Goal: Information Seeking & Learning: Learn about a topic

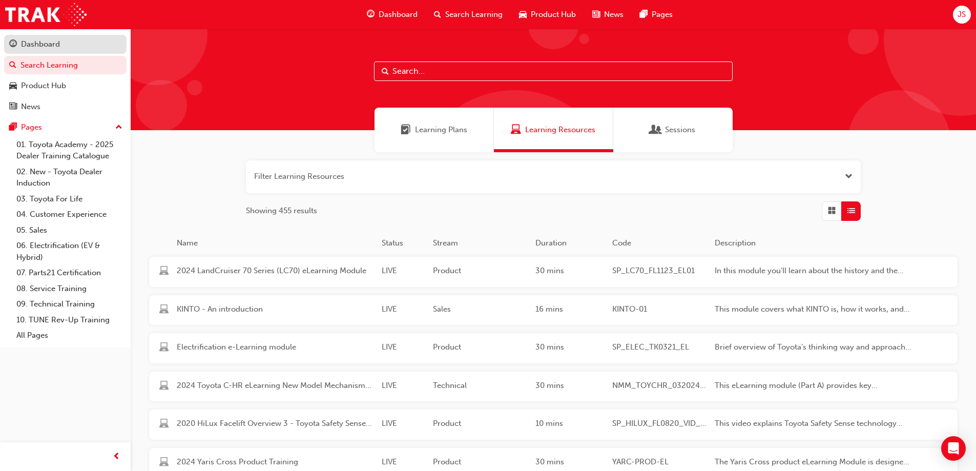
click at [34, 43] on div "Dashboard" at bounding box center [40, 44] width 39 height 12
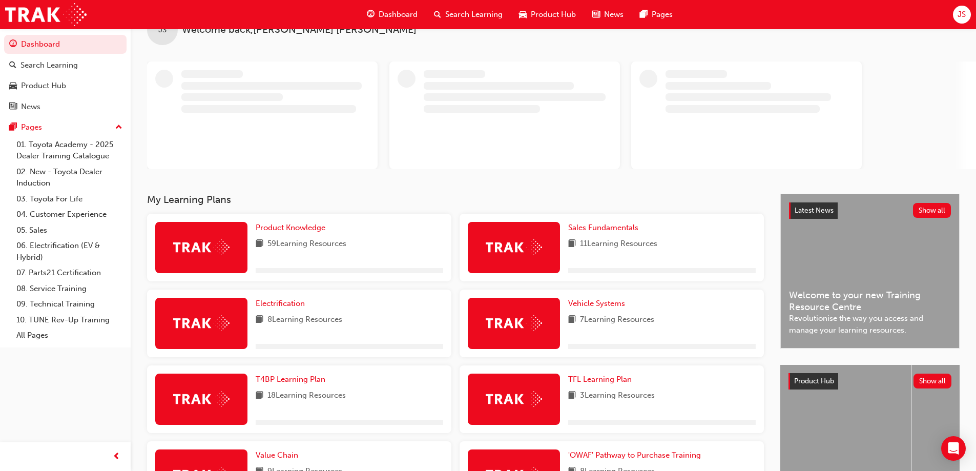
scroll to position [102, 0]
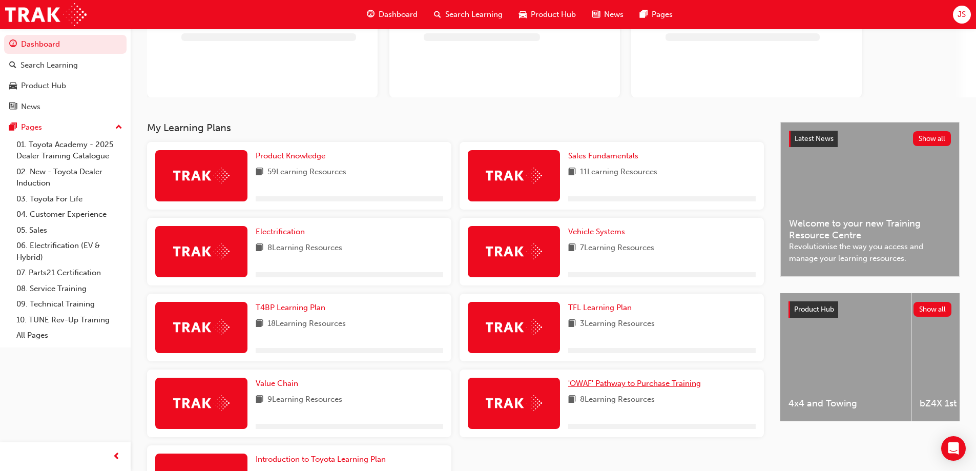
click at [655, 382] on span "'OWAF' Pathway to Purchase Training" at bounding box center [634, 383] width 133 height 9
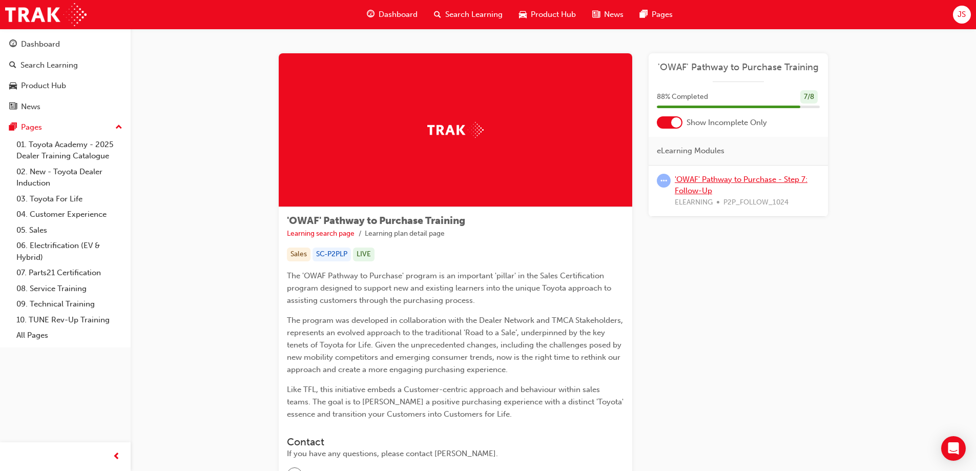
click at [696, 176] on link "'OWAF' Pathway to Purchase - Step 7: Follow-Up" at bounding box center [741, 185] width 133 height 21
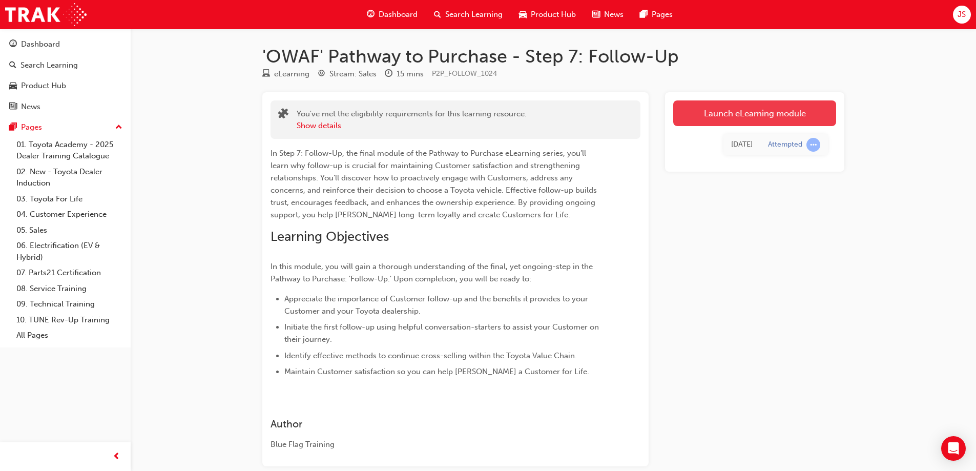
click at [735, 110] on link "Launch eLearning module" at bounding box center [754, 113] width 163 height 26
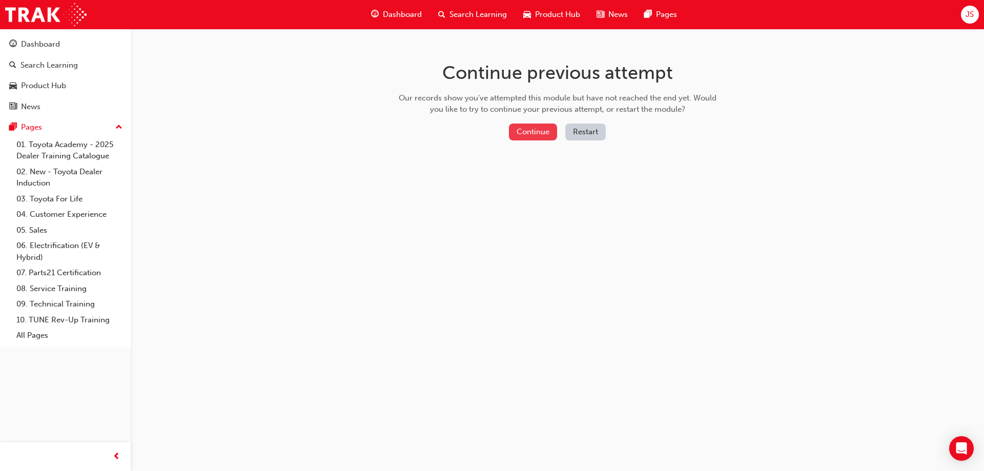
click at [516, 127] on button "Continue" at bounding box center [533, 131] width 48 height 17
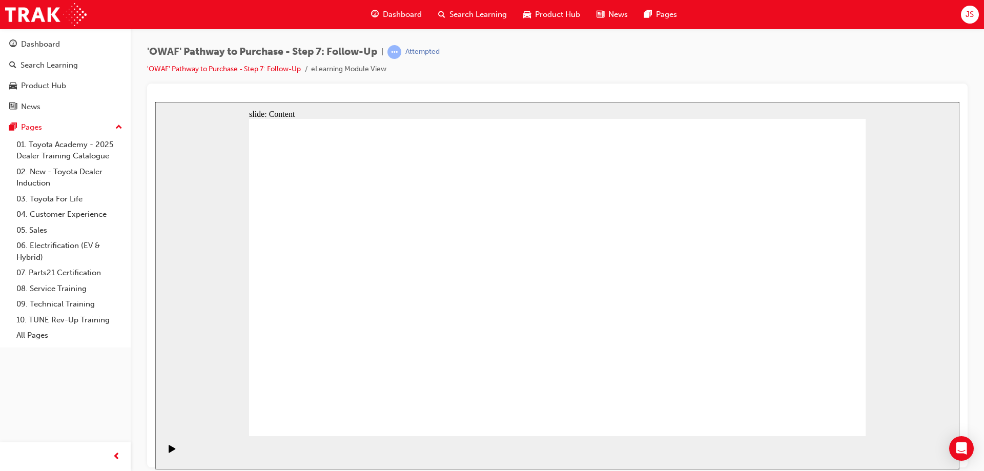
drag, startPoint x: 786, startPoint y: 414, endPoint x: 796, endPoint y: 408, distance: 11.0
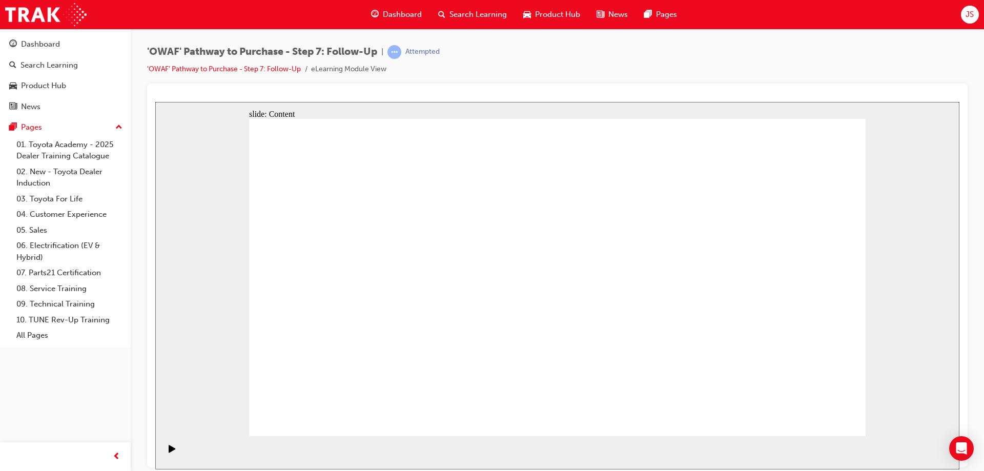
drag, startPoint x: 716, startPoint y: 394, endPoint x: 697, endPoint y: 365, distance: 34.8
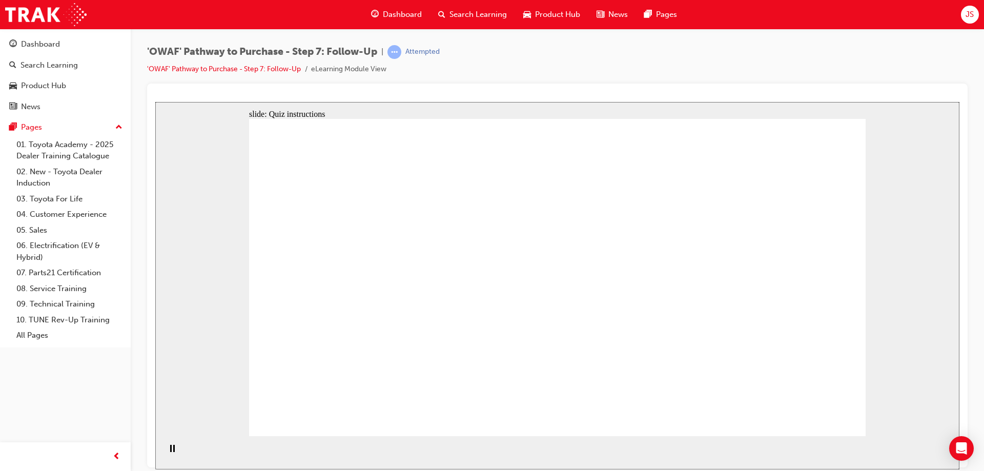
radio input "true"
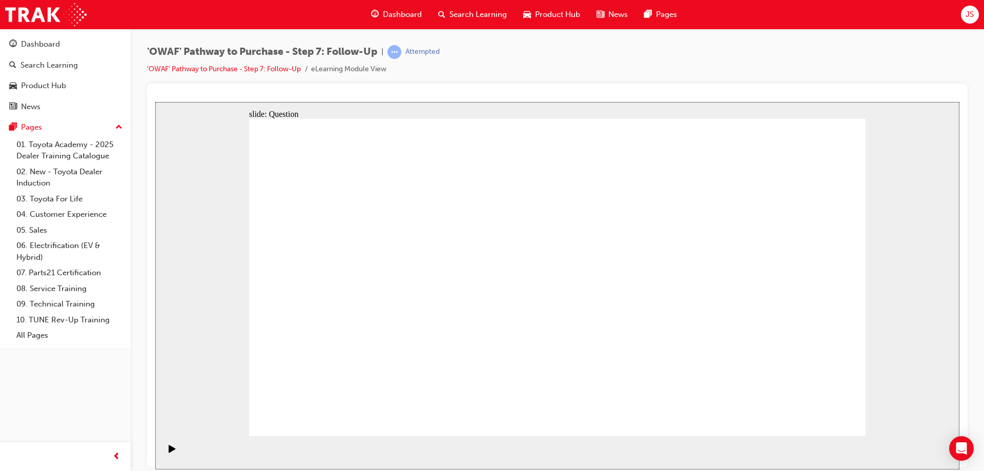
drag, startPoint x: 470, startPoint y: 360, endPoint x: 581, endPoint y: 242, distance: 162.0
drag, startPoint x: 577, startPoint y: 395, endPoint x: 438, endPoint y: 276, distance: 182.8
drag, startPoint x: 672, startPoint y: 366, endPoint x: 471, endPoint y: 312, distance: 208.1
drag, startPoint x: 786, startPoint y: 418, endPoint x: 803, endPoint y: 414, distance: 17.3
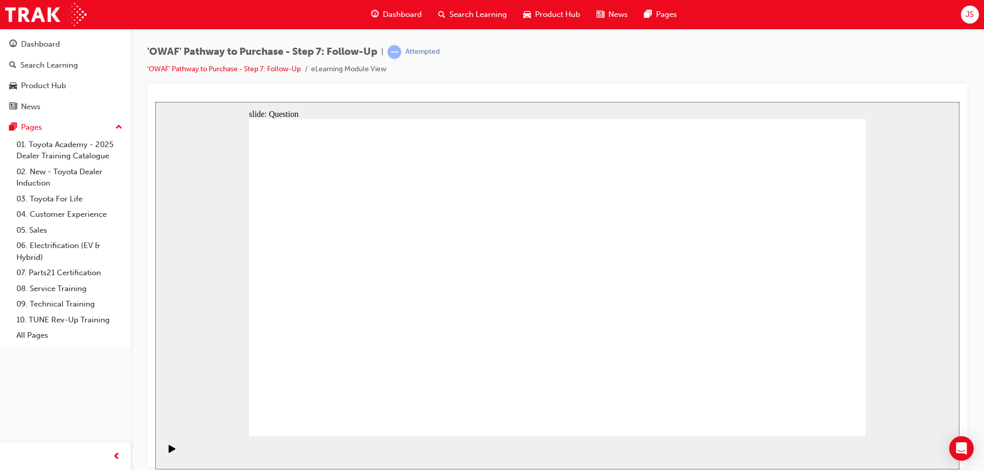
radio input "true"
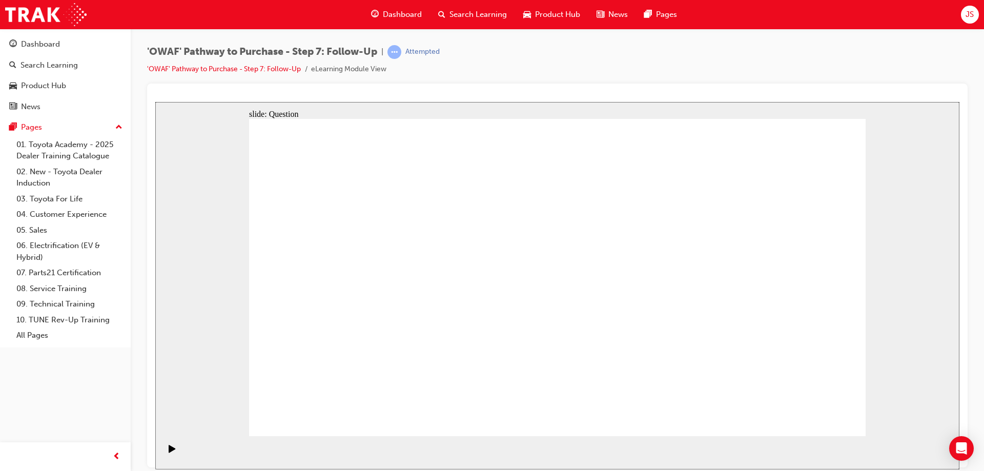
radio input "true"
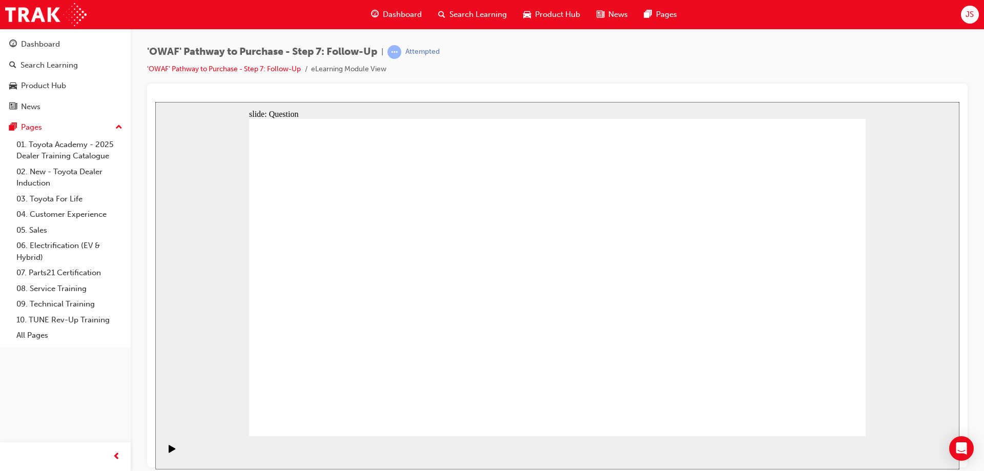
radio input "true"
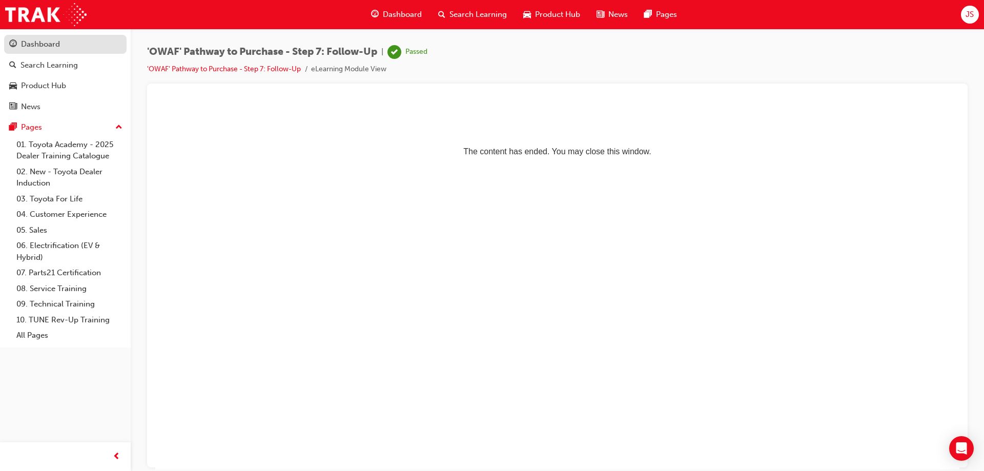
click at [47, 52] on link "Dashboard" at bounding box center [65, 44] width 122 height 19
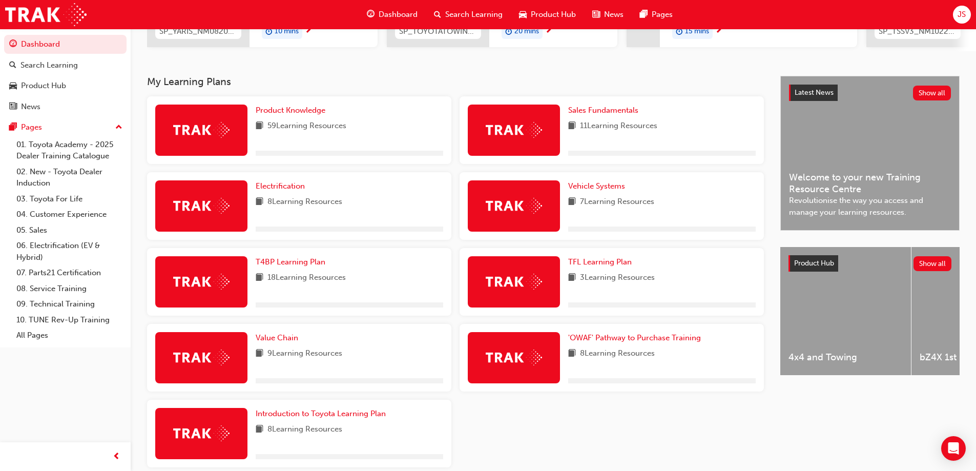
scroll to position [236, 0]
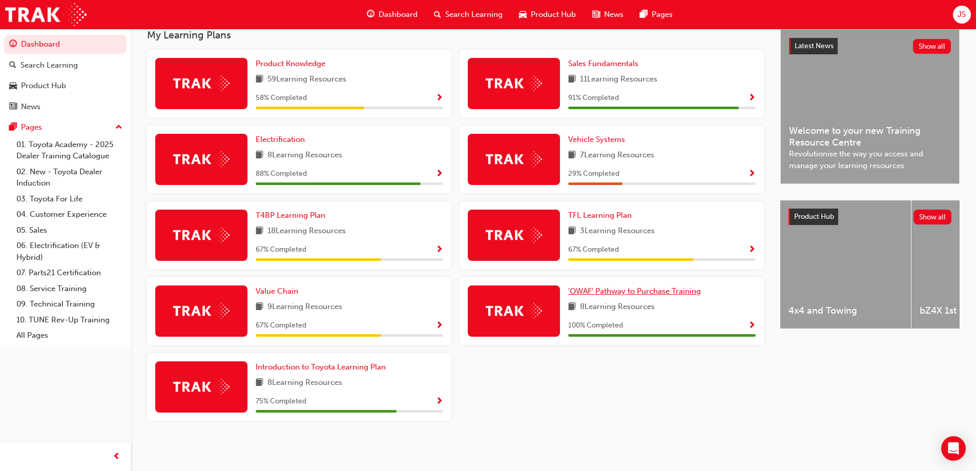
click at [615, 294] on span "'OWAF' Pathway to Purchase Training" at bounding box center [634, 290] width 133 height 9
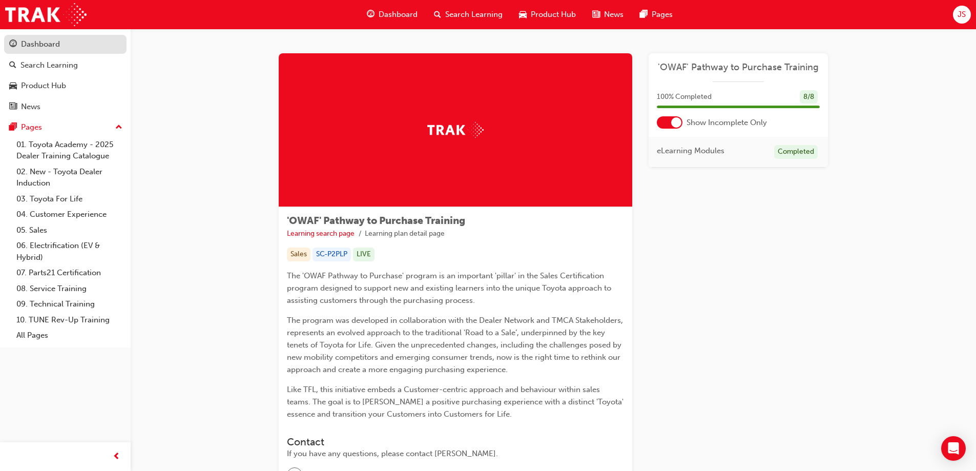
click at [43, 45] on div "Dashboard" at bounding box center [40, 44] width 39 height 12
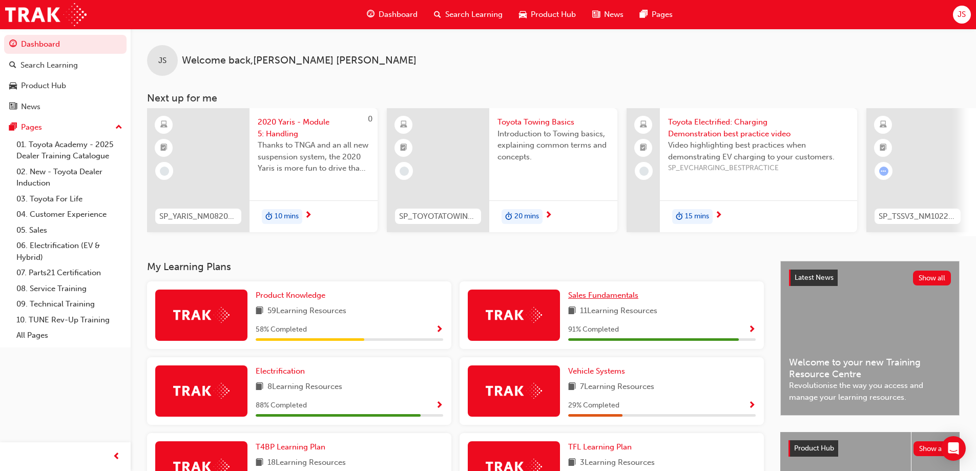
click at [610, 300] on span "Sales Fundamentals" at bounding box center [603, 295] width 70 height 9
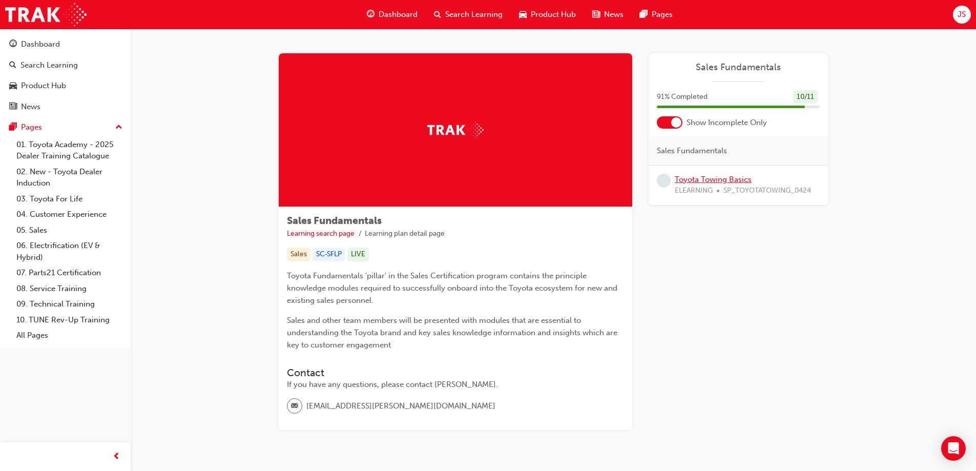
click at [711, 180] on link "Toyota Towing Basics" at bounding box center [713, 179] width 77 height 9
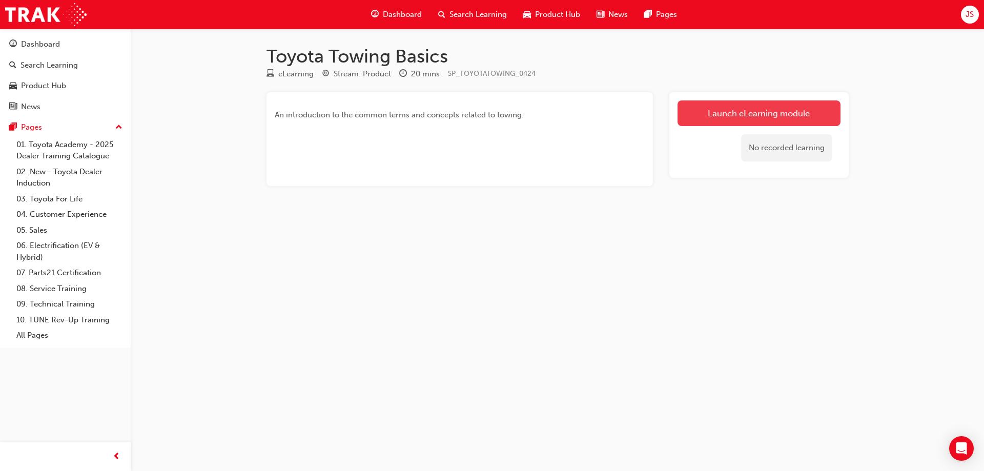
click at [736, 122] on link "Launch eLearning module" at bounding box center [758, 113] width 163 height 26
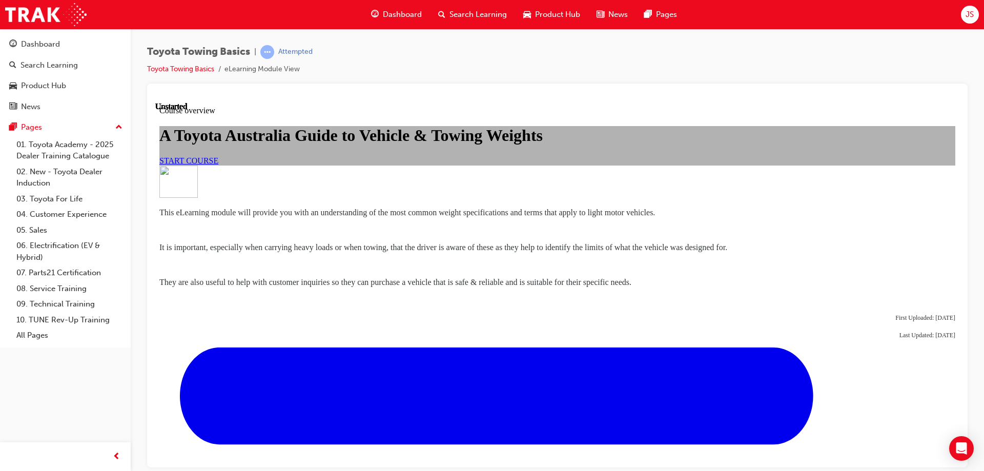
click at [218, 164] on link "START COURSE" at bounding box center [188, 160] width 59 height 9
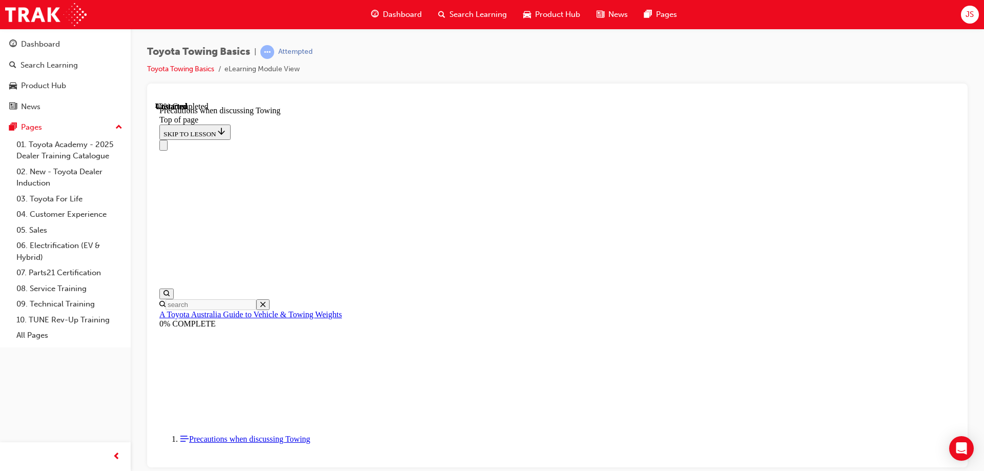
scroll to position [595, 0]
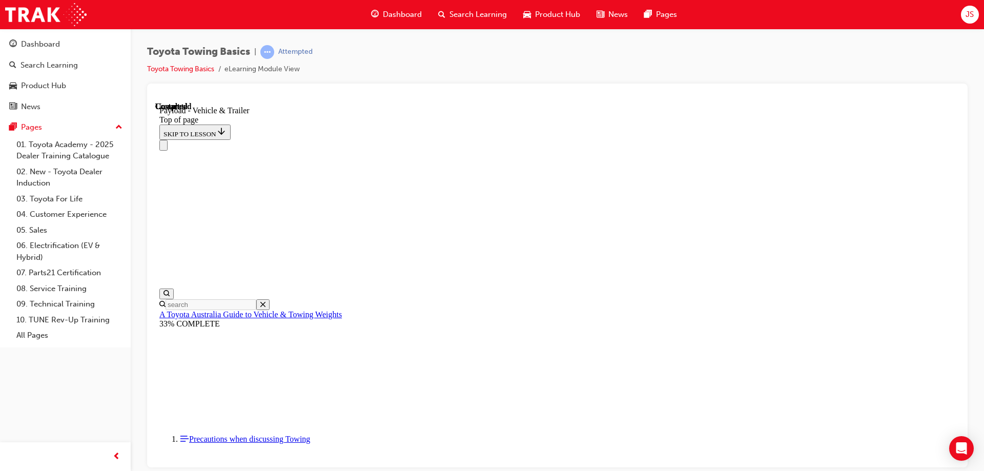
scroll to position [32, 0]
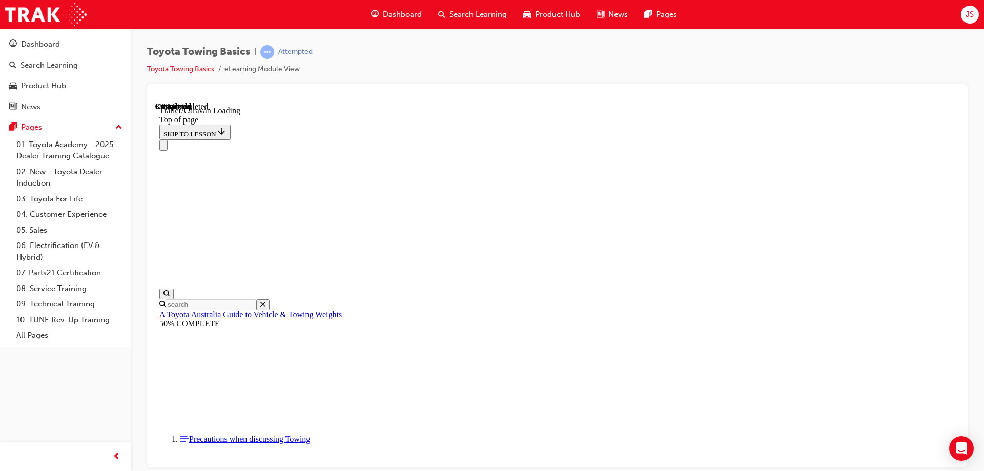
drag, startPoint x: 302, startPoint y: 11117, endPoint x: 295, endPoint y: 11113, distance: 8.3
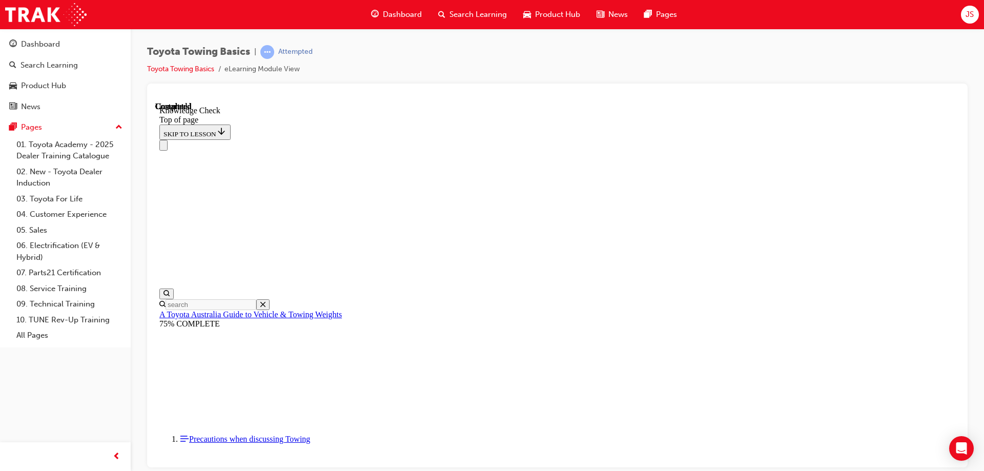
drag, startPoint x: 306, startPoint y: 11119, endPoint x: 510, endPoint y: 10871, distance: 321.1
drag, startPoint x: 294, startPoint y: 11119, endPoint x: 369, endPoint y: 10945, distance: 189.3
drag, startPoint x: 299, startPoint y: 11121, endPoint x: 630, endPoint y: 11047, distance: 339.6
drag, startPoint x: 301, startPoint y: 11119, endPoint x: 548, endPoint y: 11062, distance: 254.1
drag, startPoint x: 305, startPoint y: 11121, endPoint x: 439, endPoint y: 11011, distance: 173.7
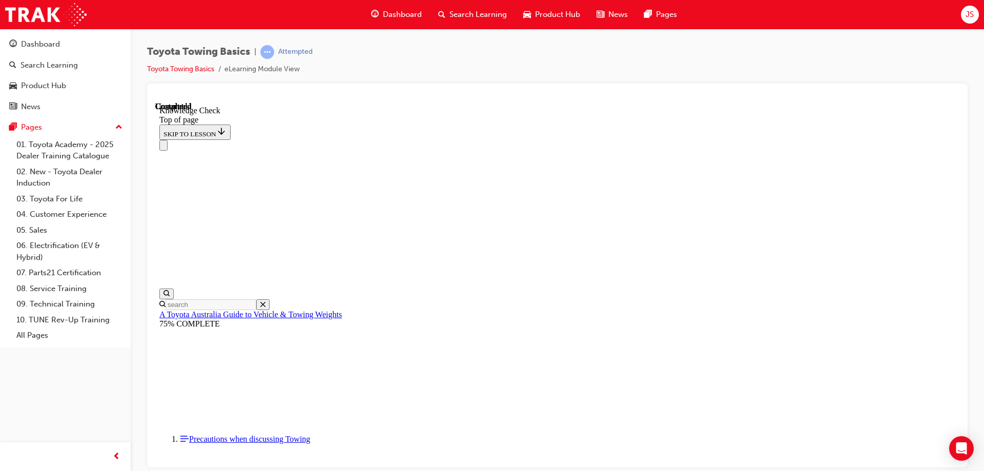
drag, startPoint x: 305, startPoint y: 11125, endPoint x: 288, endPoint y: 11071, distance: 56.6
drag, startPoint x: 301, startPoint y: 11125, endPoint x: 375, endPoint y: 10850, distance: 284.7
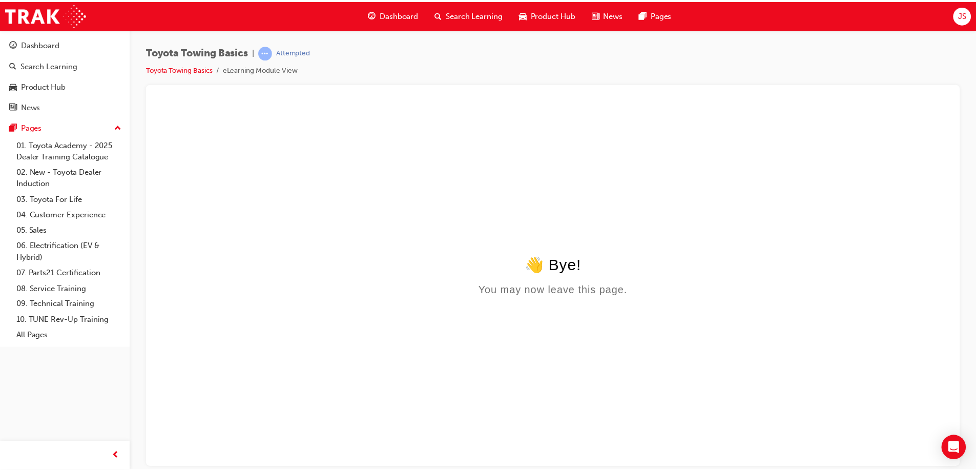
scroll to position [0, 0]
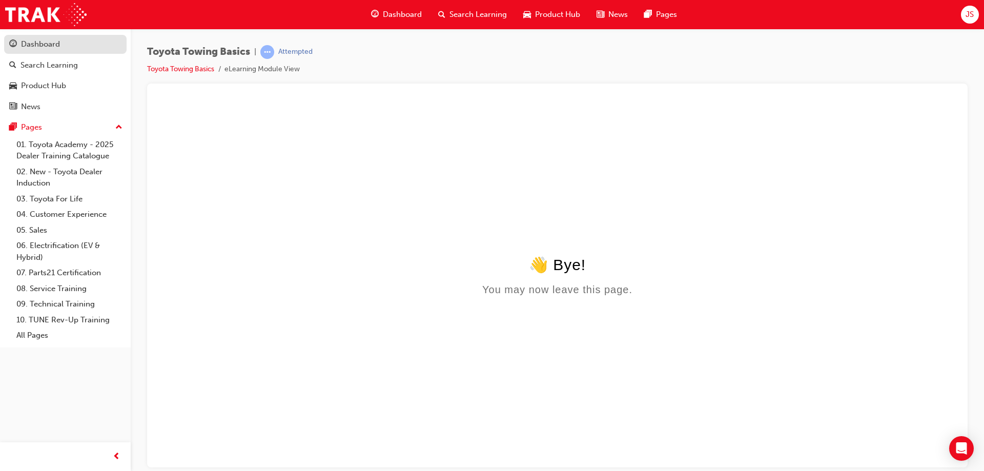
click at [55, 48] on div "Dashboard" at bounding box center [40, 44] width 39 height 12
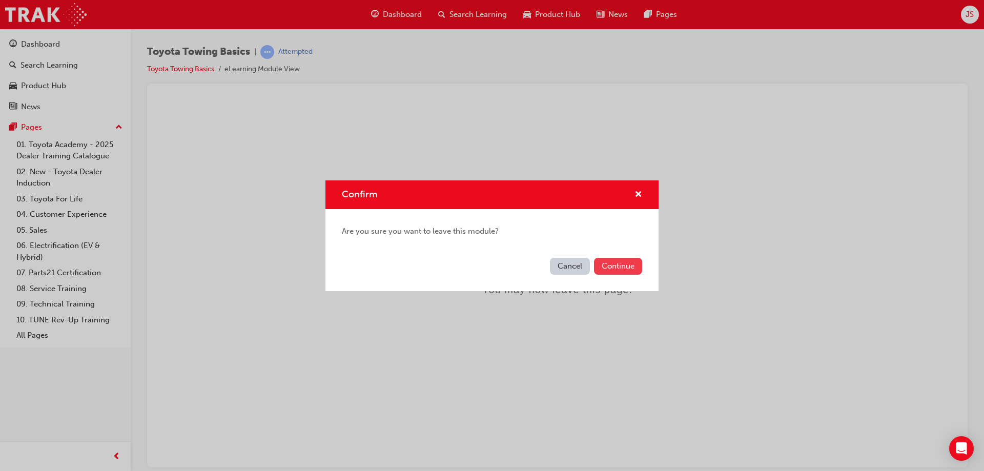
click at [619, 270] on button "Continue" at bounding box center [618, 266] width 48 height 17
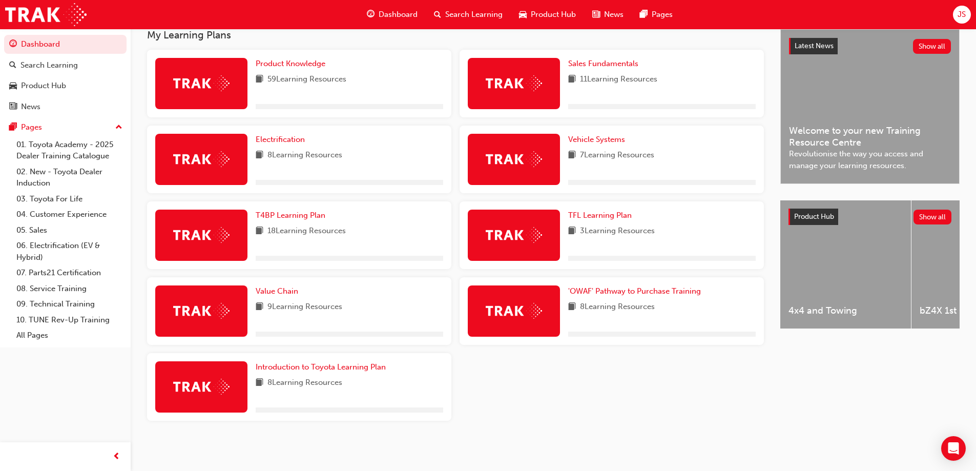
scroll to position [236, 0]
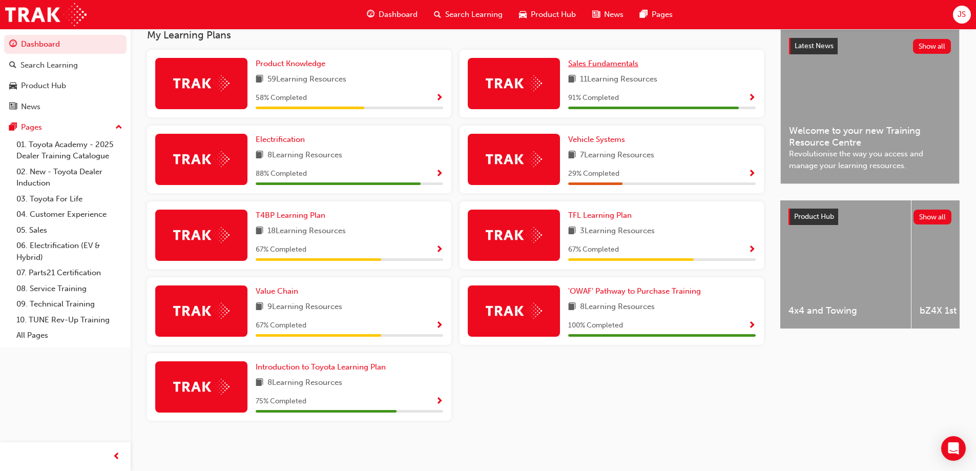
click at [608, 65] on span "Sales Fundamentals" at bounding box center [603, 63] width 70 height 9
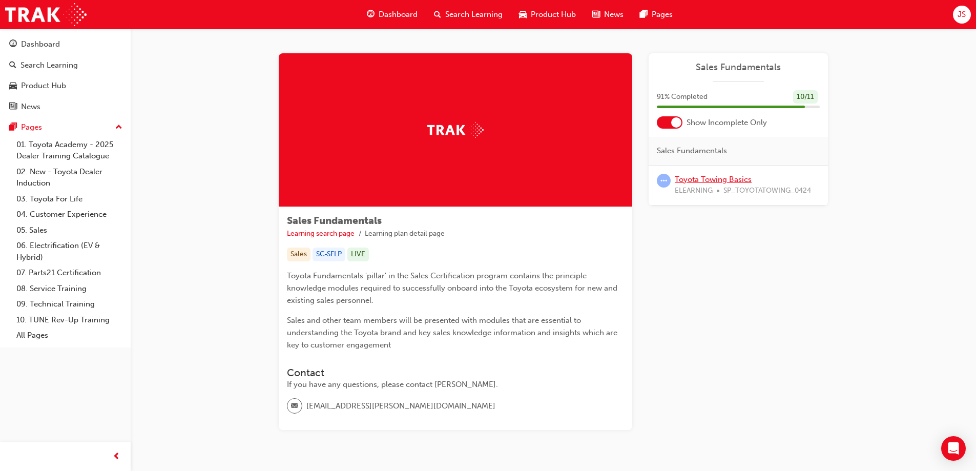
click at [693, 178] on link "Toyota Towing Basics" at bounding box center [713, 179] width 77 height 9
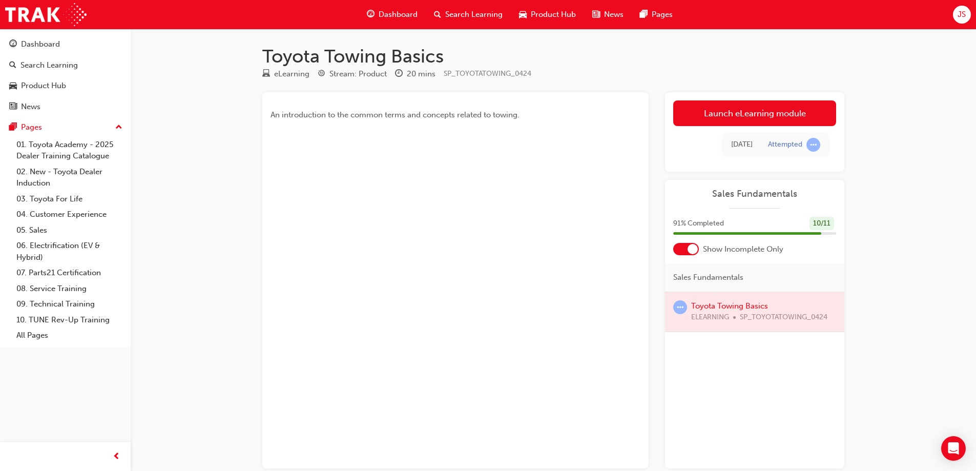
click at [752, 307] on div at bounding box center [754, 311] width 179 height 39
click at [38, 44] on div "Dashboard" at bounding box center [40, 44] width 39 height 12
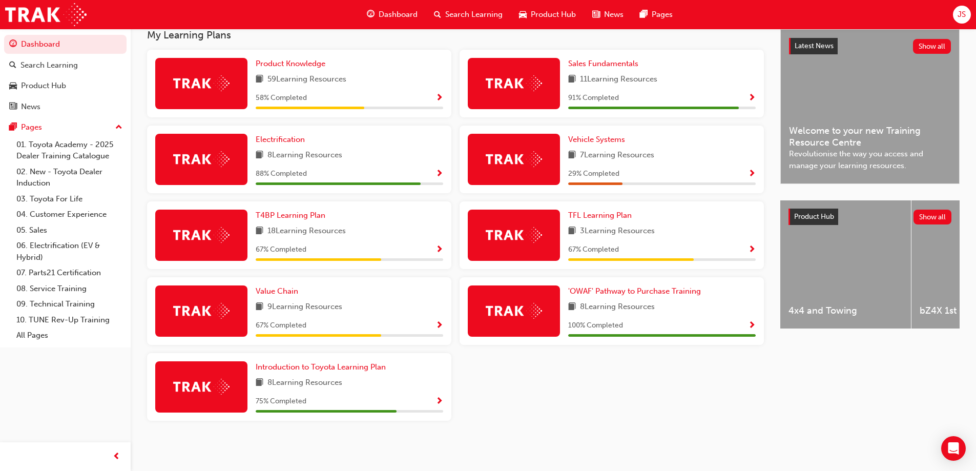
scroll to position [184, 0]
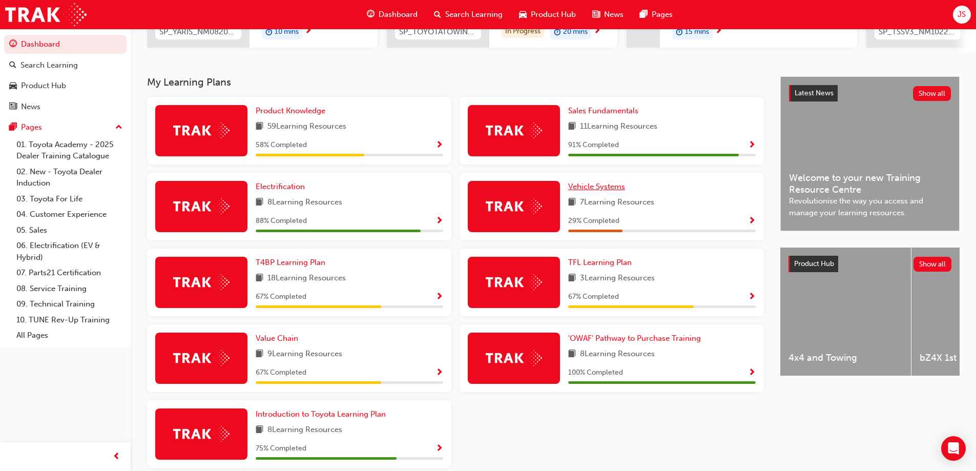
click at [597, 190] on span "Vehicle Systems" at bounding box center [596, 186] width 57 height 9
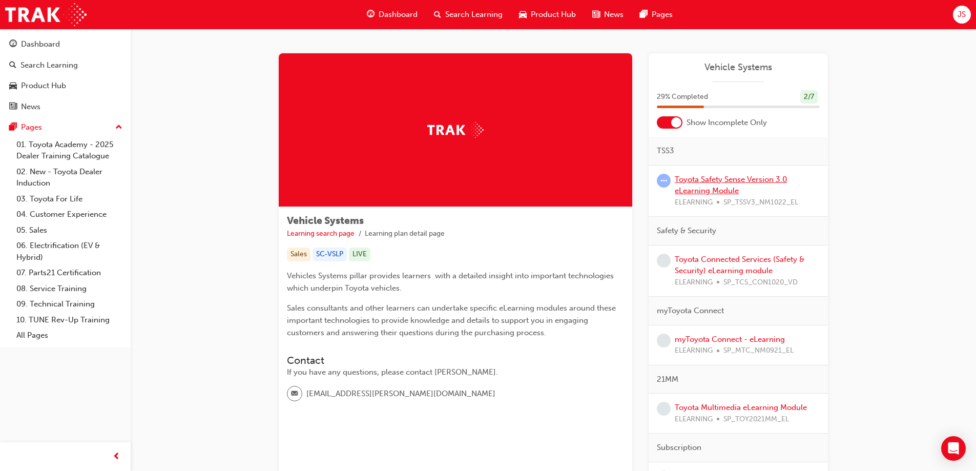
click at [709, 187] on link "Toyota Safety Sense Version 3.0 eLearning Module" at bounding box center [731, 185] width 112 height 21
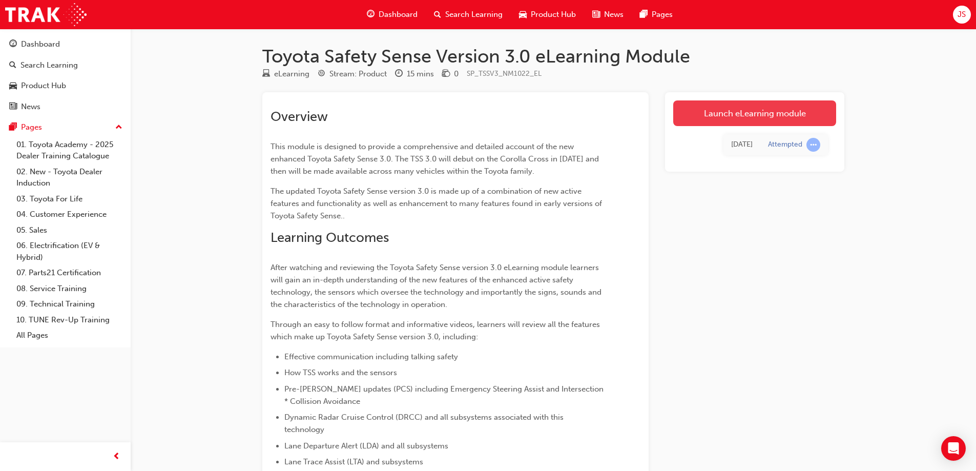
click at [749, 116] on link "Launch eLearning module" at bounding box center [754, 113] width 163 height 26
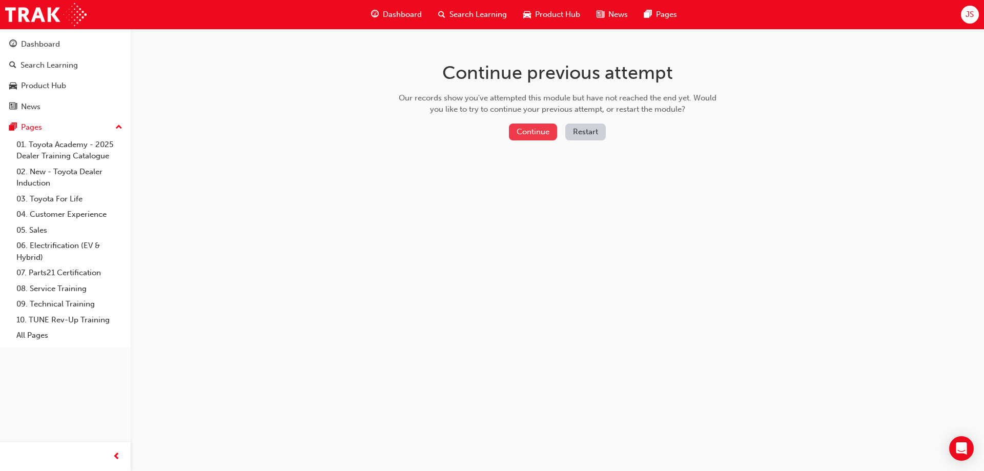
click at [546, 130] on button "Continue" at bounding box center [533, 131] width 48 height 17
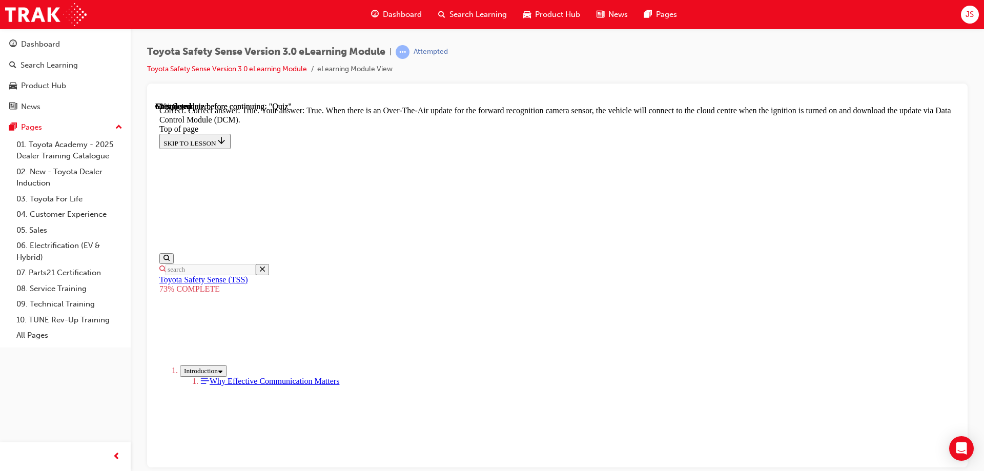
scroll to position [200, 0]
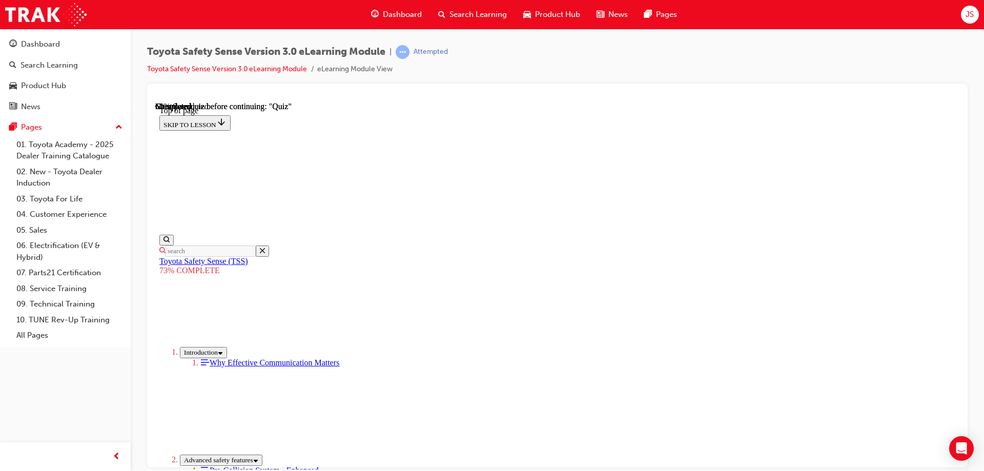
scroll to position [140, 0]
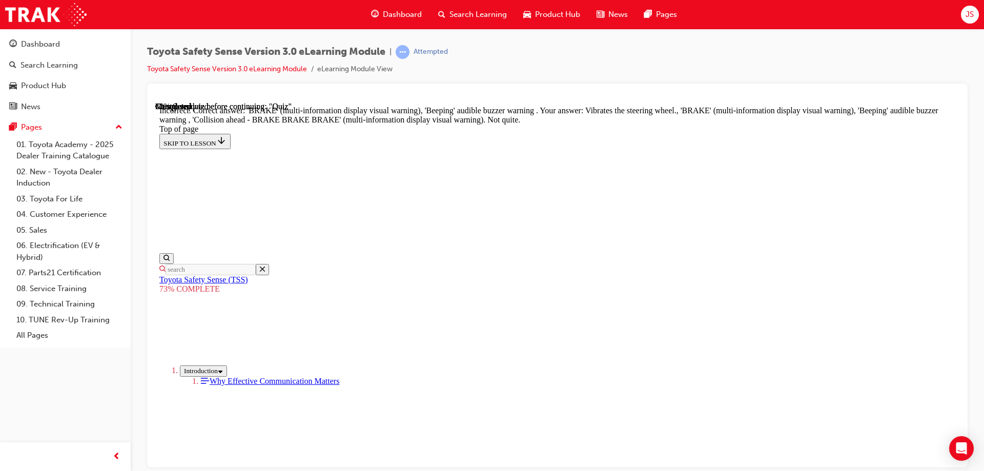
scroll to position [338, 0]
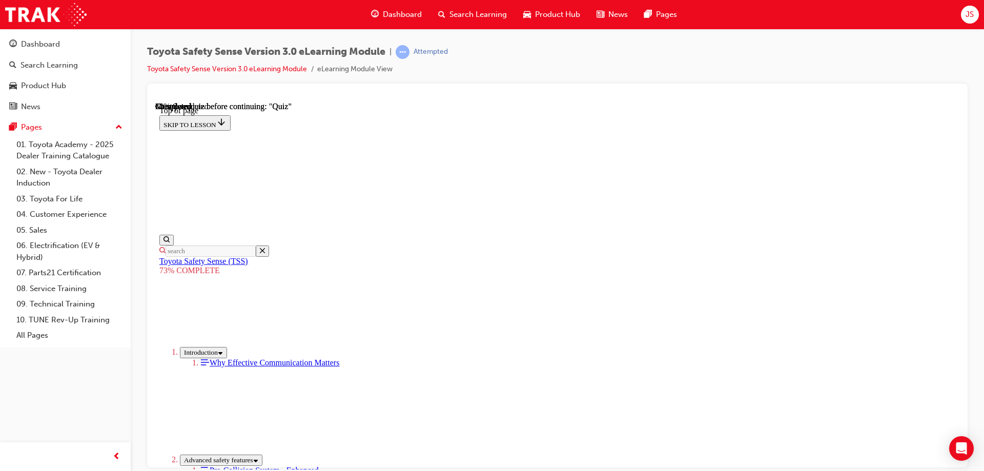
scroll to position [191, 0]
drag, startPoint x: 468, startPoint y: 207, endPoint x: 469, endPoint y: 226, distance: 19.5
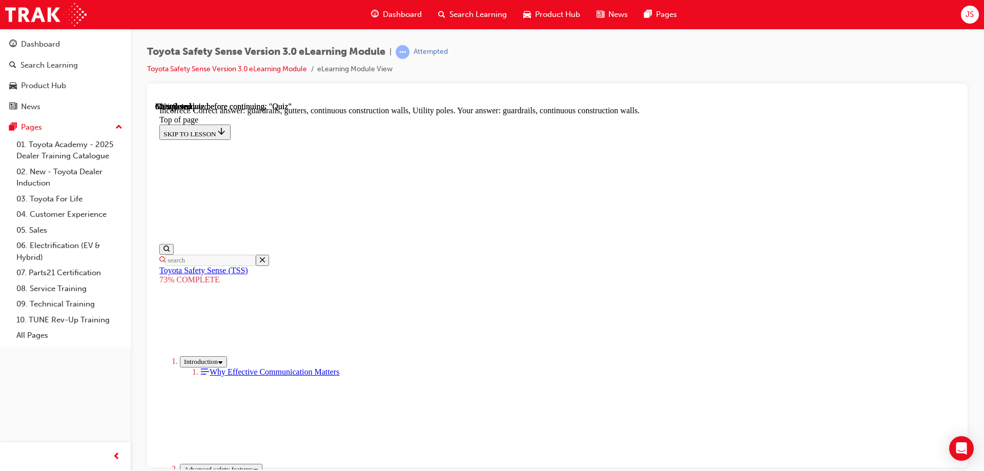
scroll to position [283, 0]
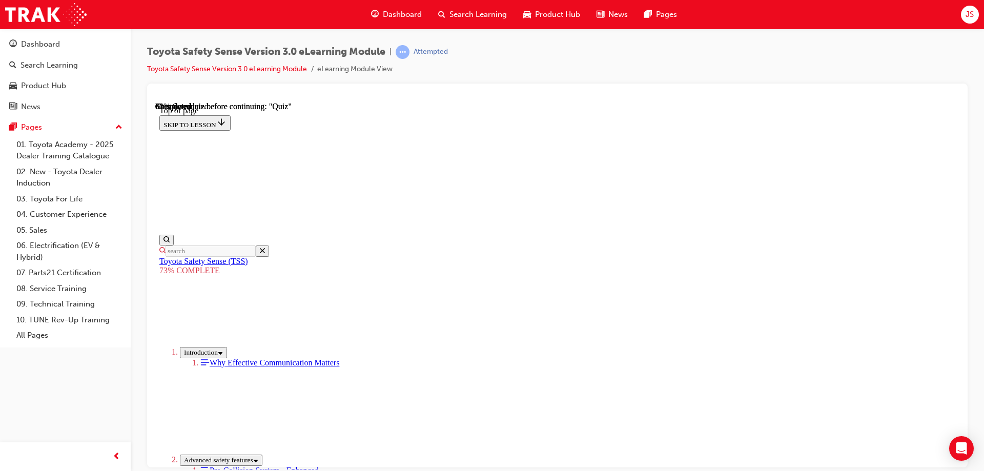
scroll to position [191, 0]
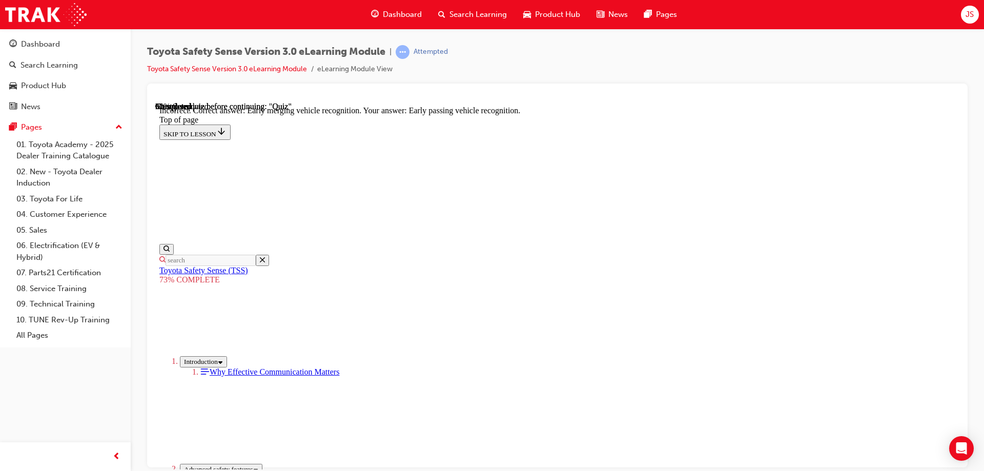
scroll to position [260, 0]
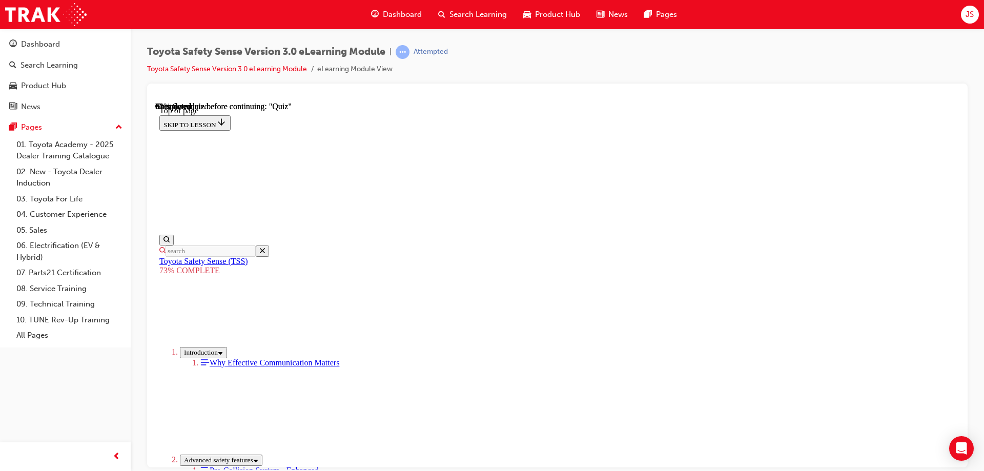
scroll to position [140, 0]
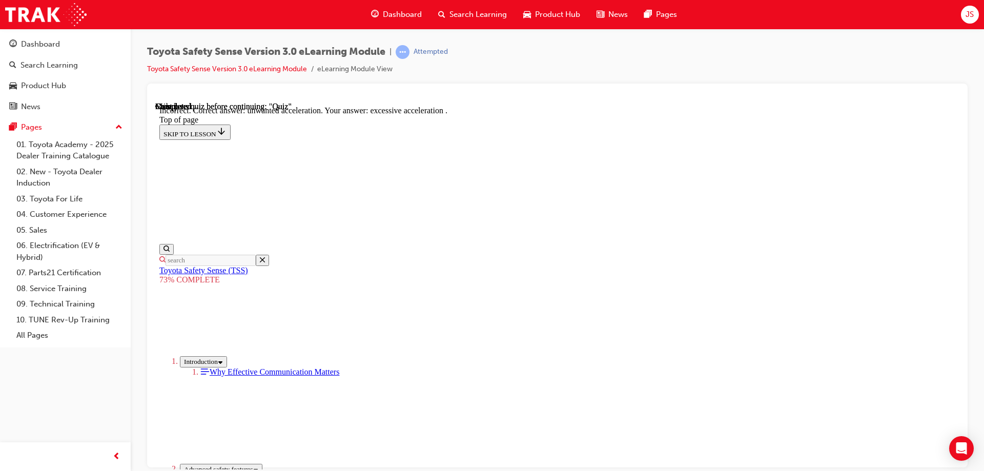
scroll to position [260, 0]
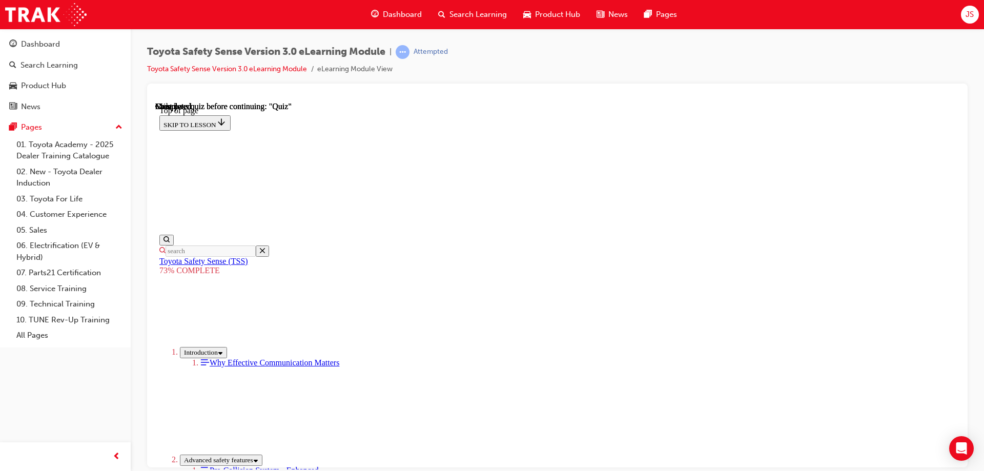
scroll to position [158, 0]
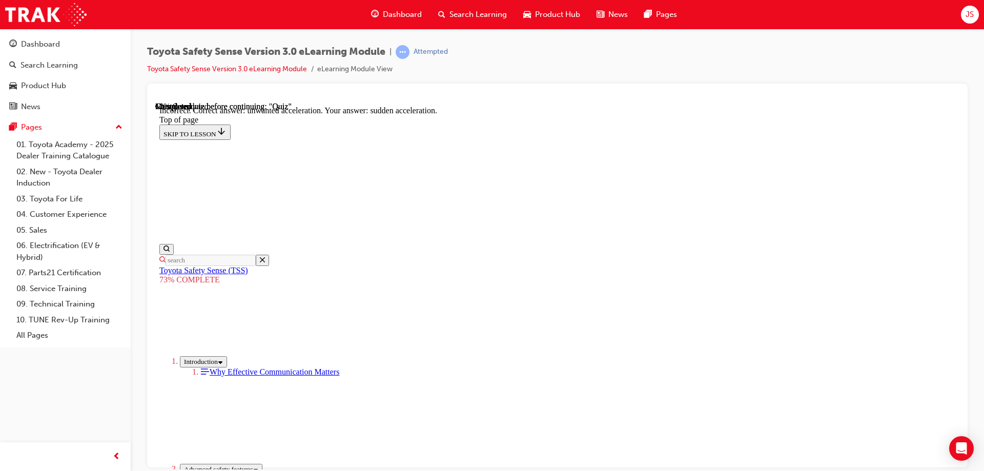
scroll to position [260, 0]
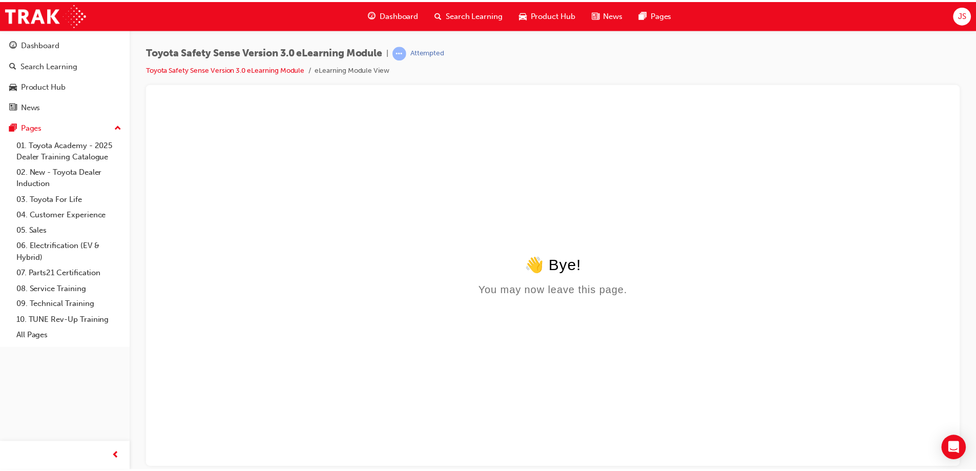
scroll to position [0, 0]
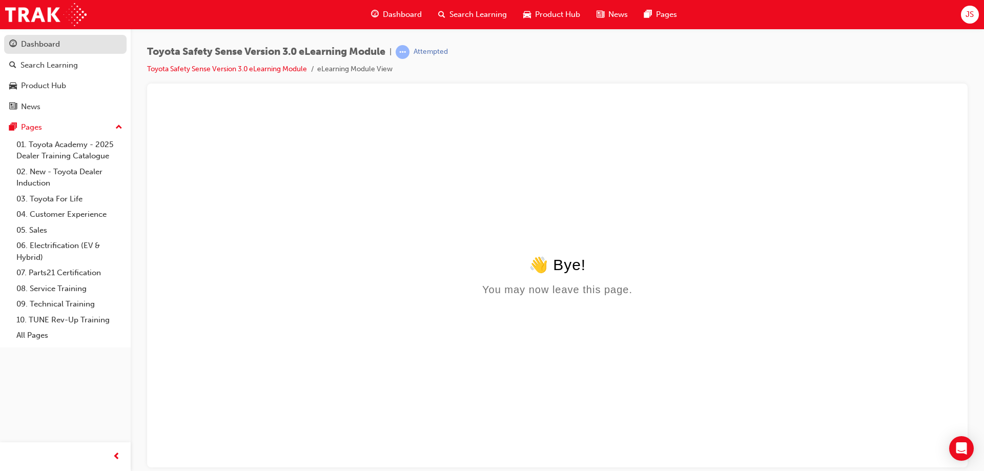
click at [47, 42] on div "Dashboard" at bounding box center [40, 44] width 39 height 12
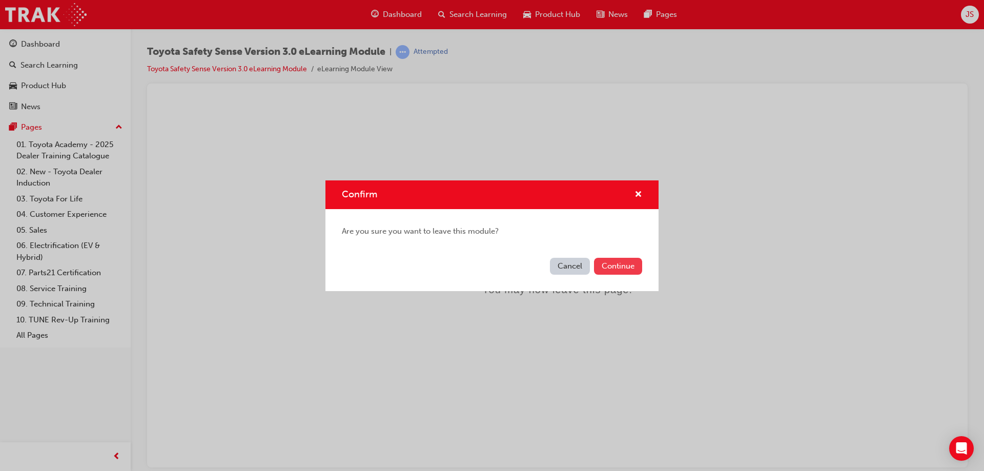
click at [615, 265] on button "Continue" at bounding box center [618, 266] width 48 height 17
